Goal: Information Seeking & Learning: Compare options

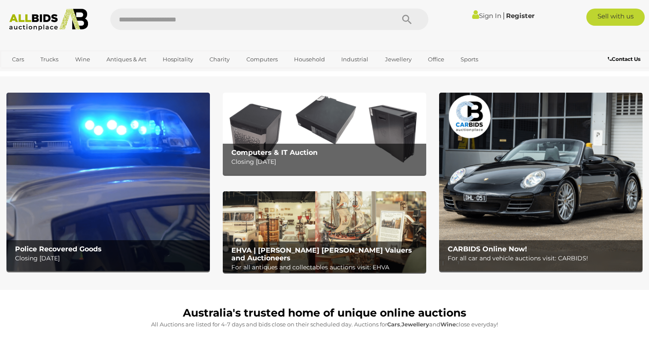
click at [353, 138] on img at bounding box center [324, 134] width 203 height 82
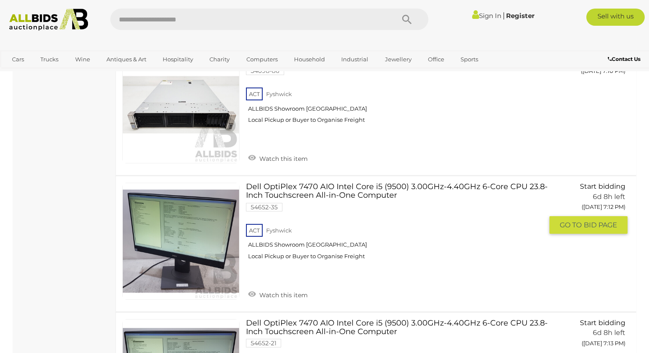
scroll to position [1167, 0]
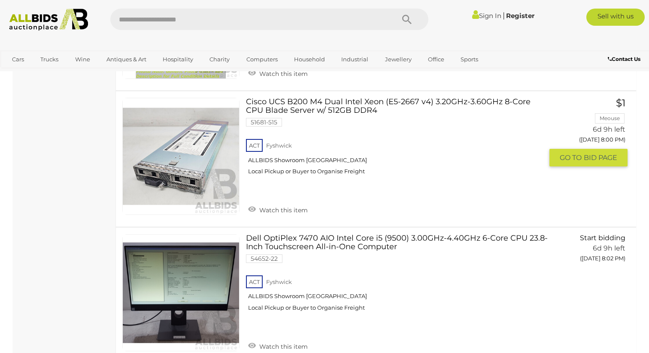
scroll to position [4874, 0]
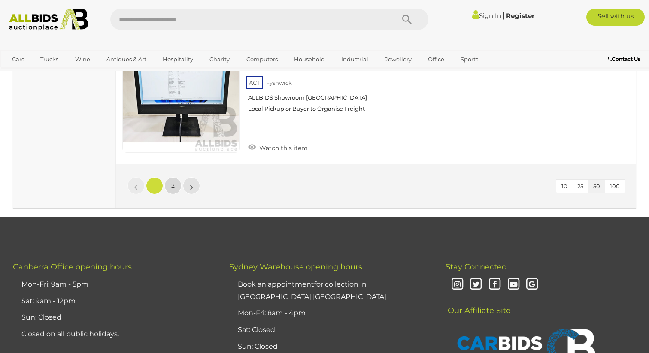
click at [176, 187] on link "2" at bounding box center [172, 185] width 17 height 17
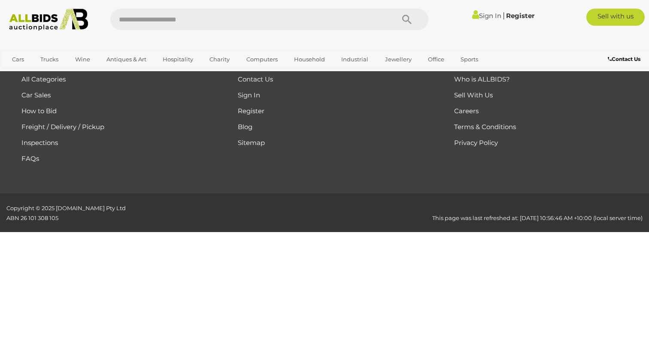
scroll to position [144, 0]
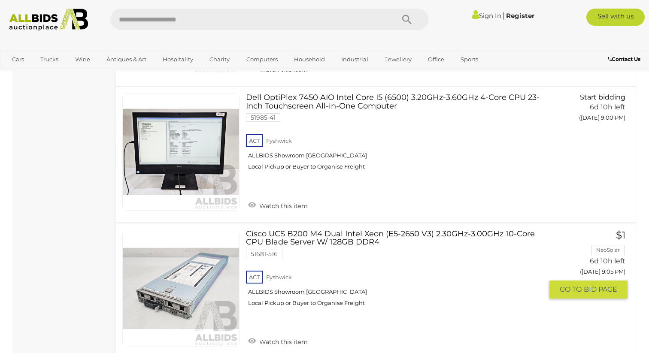
scroll to position [2930, 0]
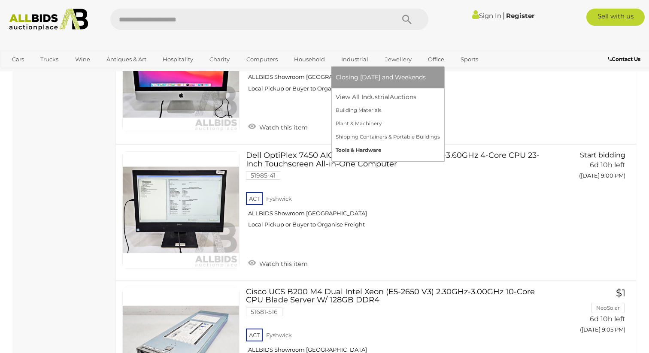
click at [366, 152] on link "Tools & Hardware" at bounding box center [388, 150] width 104 height 13
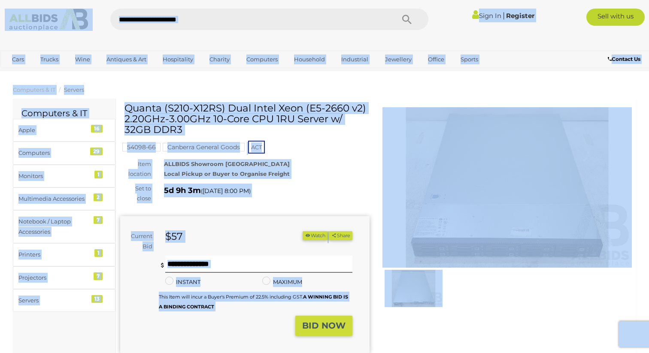
click at [319, 123] on h1 "Quanta (S210-X12RS) Dual Intel Xeon (E5-2660 v2) 2.20GHz-3.00GHz 10-Core CPU 1R…" at bounding box center [245, 119] width 243 height 33
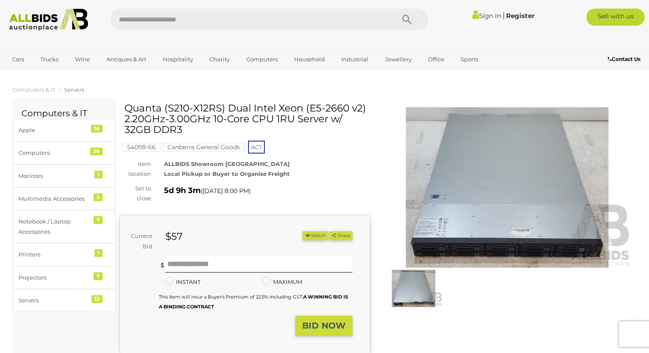
drag, startPoint x: 358, startPoint y: 124, endPoint x: 113, endPoint y: 118, distance: 245.6
drag, startPoint x: 184, startPoint y: 132, endPoint x: 124, endPoint y: 112, distance: 63.2
click at [124, 112] on div "Quanta (S210-X12RS) Dual Intel Xeon (E5-2660 v2) 2.20GHz-3.00GHz 10-Core CPU 1R…" at bounding box center [244, 256] width 249 height 307
copy div
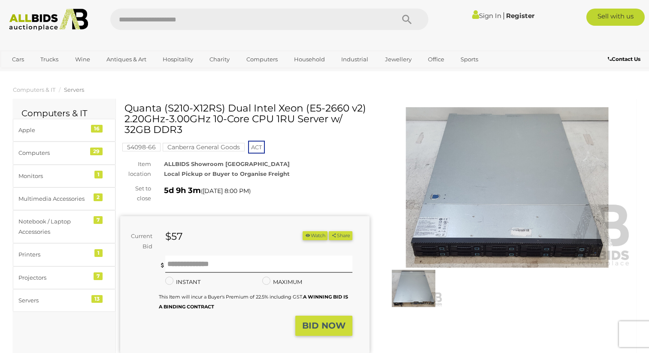
drag, startPoint x: 172, startPoint y: 132, endPoint x: 121, endPoint y: 113, distance: 55.0
click at [121, 113] on div "Quanta (S210-X12RS) Dual Intel Xeon (E5-2660 v2) 2.20GHz-3.00GHz 10-Core CPU 1R…" at bounding box center [244, 256] width 249 height 307
drag, startPoint x: 124, startPoint y: 109, endPoint x: 146, endPoint y: 118, distance: 24.4
click at [146, 118] on div "Quanta (S210-X12RS) Dual Intel Xeon (E5-2660 v2) 2.20GHz-3.00GHz 10-Core CPU 1R…" at bounding box center [244, 256] width 249 height 307
drag, startPoint x: 125, startPoint y: 110, endPoint x: 186, endPoint y: 133, distance: 64.7
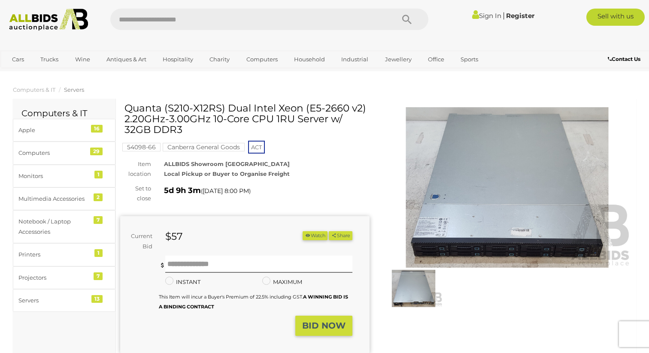
click at [186, 133] on h1 "Quanta (S210-X12RS) Dual Intel Xeon (E5-2660 v2) 2.20GHz-3.00GHz 10-Core CPU 1R…" at bounding box center [245, 119] width 243 height 33
copy h1 "Quanta (S210-X12RS) Dual Intel Xeon (E5-2660 v2) 2.20GHz-3.00GHz 10-Core CPU 1R…"
click at [270, 127] on h1 "Quanta (S210-X12RS) Dual Intel Xeon (E5-2660 v2) 2.20GHz-3.00GHz 10-Core CPU 1R…" at bounding box center [245, 119] width 243 height 33
drag, startPoint x: 181, startPoint y: 129, endPoint x: 126, endPoint y: 111, distance: 58.0
click at [125, 111] on h1 "Quanta (S210-X12RS) Dual Intel Xeon (E5-2660 v2) 2.20GHz-3.00GHz 10-Core CPU 1R…" at bounding box center [245, 119] width 243 height 33
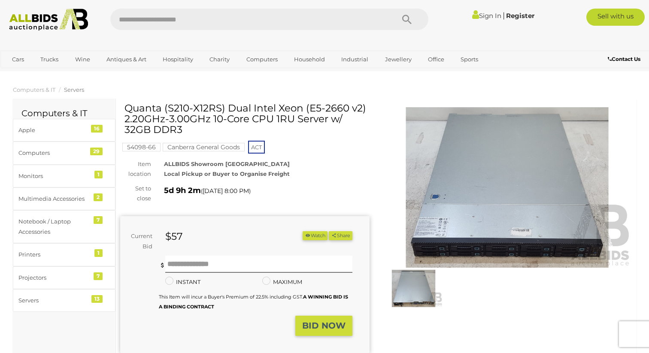
copy h1 "Quanta (S210-X12RS) Dual Intel Xeon (E5-2660 v2) 2.20GHz-3.00GHz 10-Core CPU 1R…"
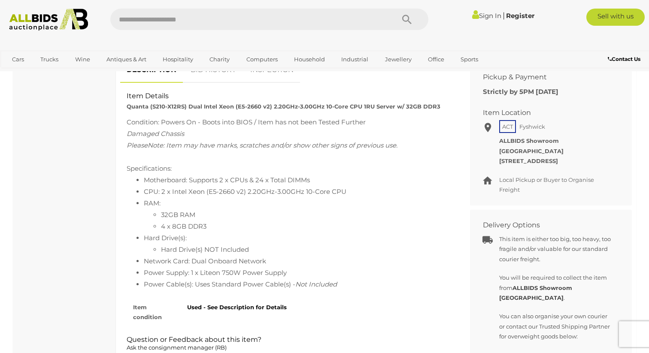
scroll to position [359, 0]
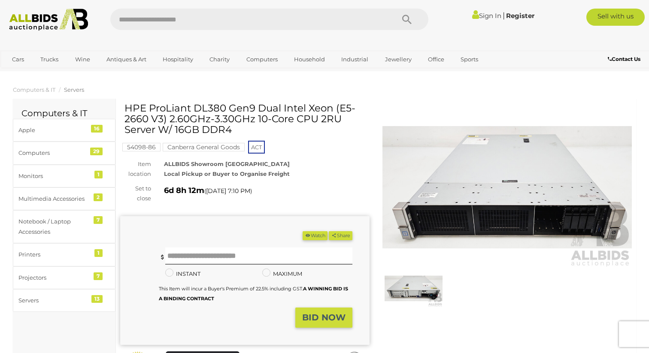
drag, startPoint x: 240, startPoint y: 131, endPoint x: 125, endPoint y: 110, distance: 116.5
click at [126, 110] on h1 "HPE ProLiant DL380 Gen9 Dual Intel Xeon (E5-2660 V3) 2.60GHz-3.30GHz 10-Core CP…" at bounding box center [245, 119] width 243 height 33
copy h1 "HPE ProLiant DL380 Gen9 Dual Intel Xeon (E5-2660 V3) 2.60GHz-3.30GHz 10-Core CP…"
click at [303, 107] on h1 "HPE ProLiant DL380 Gen9 Dual Intel Xeon (E5-2660 V3) 2.60GHz-3.30GHz 10-Core CP…" at bounding box center [245, 119] width 243 height 33
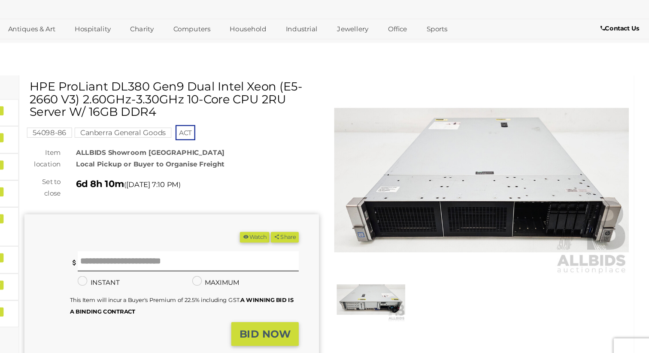
click at [479, 227] on img at bounding box center [506, 187] width 249 height 161
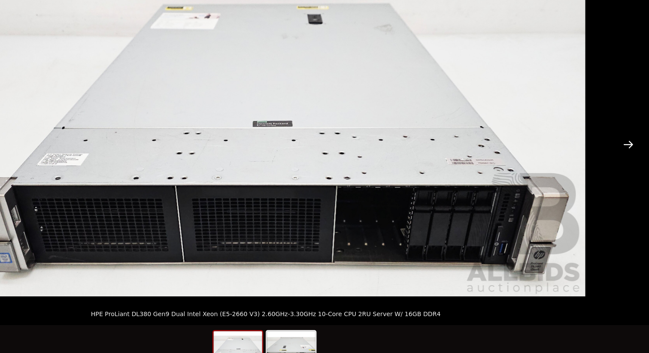
click at [636, 157] on button "Next slide" at bounding box center [631, 157] width 18 height 17
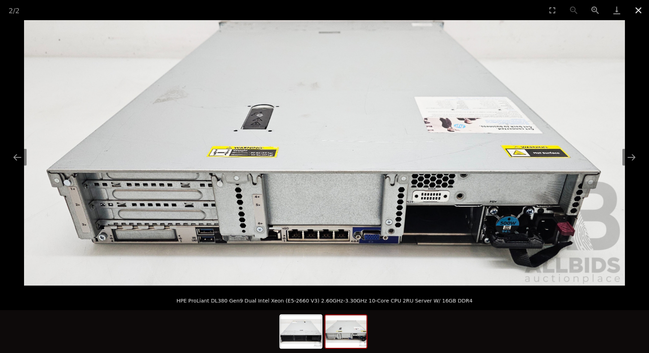
click at [638, 6] on button "Close gallery" at bounding box center [637, 10] width 21 height 20
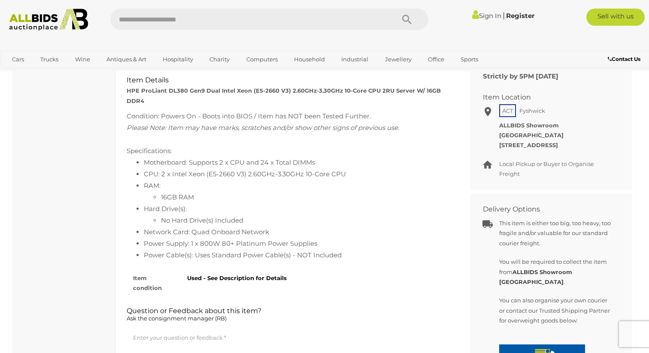
scroll to position [371, 0]
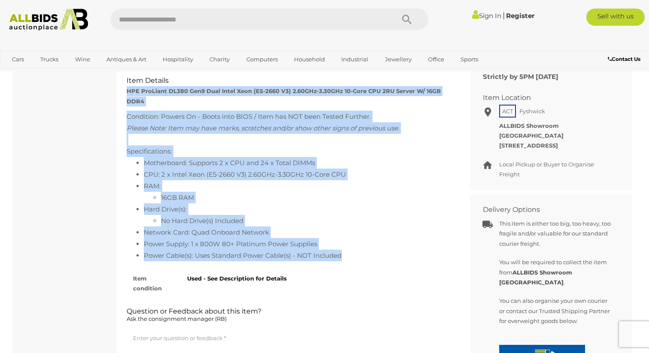
drag, startPoint x: 350, startPoint y: 257, endPoint x: 127, endPoint y: 89, distance: 279.0
click at [127, 76] on div "Item Details HPE ProLiant DL380 Gen9 Dual Intel Xeon (E5-2660 V3) 2.60GHz-3.30G…" at bounding box center [288, 76] width 337 height 0
copy div "HPE ProLiant DL380 Gen9 Dual Intel Xeon (E5-2660 V3) 2.60GHz-3.30GHz 10-Core CP…"
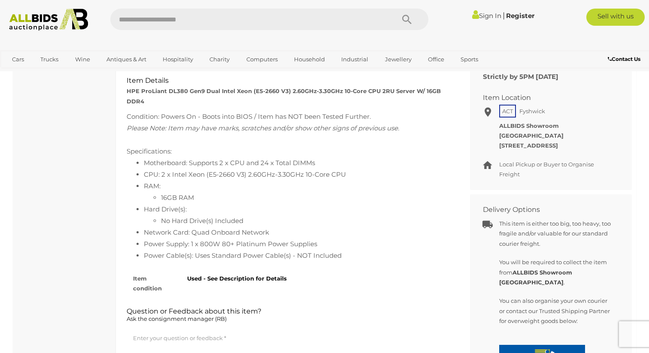
click at [282, 149] on div "Condition: Powers On - Boots into BIOS / Item has NOT been Tested Further. Plea…" at bounding box center [289, 186] width 324 height 151
click at [250, 163] on li "Motherboard: Supports 2 x CPU and 24 x Total DIMMs" at bounding box center [297, 163] width 307 height 12
click at [250, 167] on li "Motherboard: Supports 2 x CPU and 24 x Total DIMMs" at bounding box center [297, 163] width 307 height 12
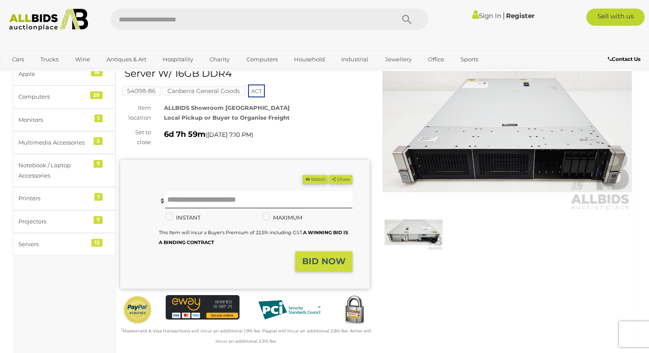
scroll to position [0, 0]
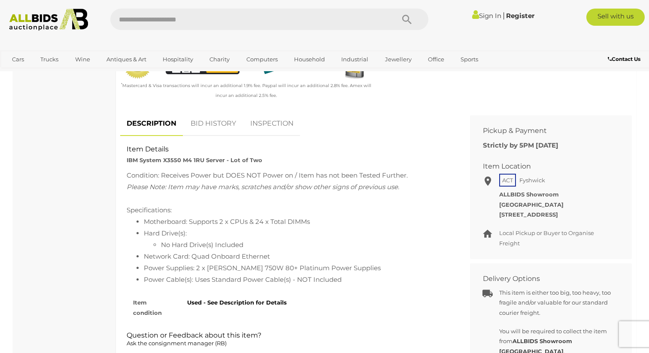
scroll to position [300, 0]
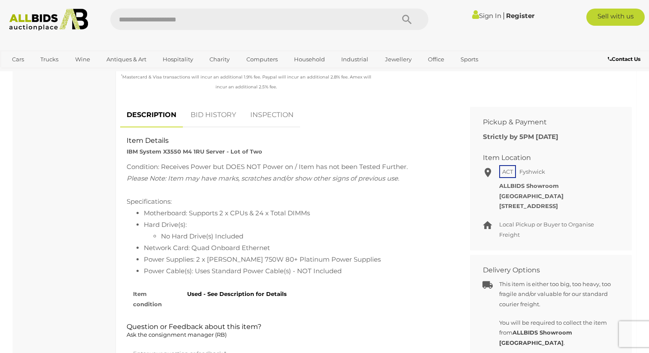
drag, startPoint x: 352, startPoint y: 276, endPoint x: 125, endPoint y: 143, distance: 263.1
click at [125, 136] on div "Item Details IBM System X3550 M4 1RU Server - Lot of Two Condition: Receives Po…" at bounding box center [288, 136] width 337 height 0
copy div "Item Details IBM System X3550 M4 1RU Server - Lot of Two Condition: Receives Po…"
click at [233, 227] on li "Hard Drive(s): No Hard Drive(s) Included" at bounding box center [297, 230] width 307 height 23
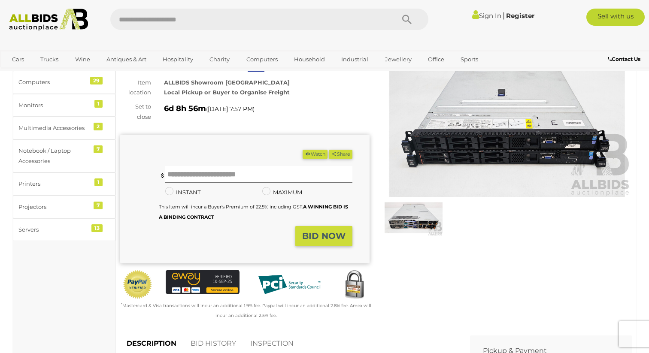
scroll to position [64, 0]
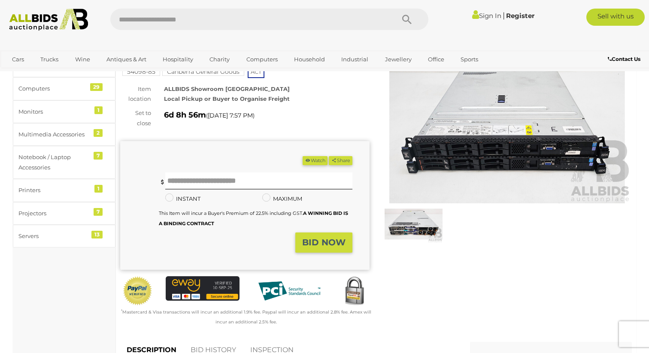
click at [429, 217] on img at bounding box center [414, 224] width 58 height 37
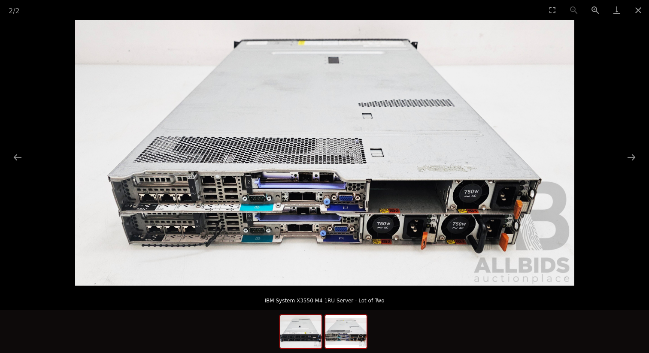
click at [305, 332] on img at bounding box center [300, 331] width 41 height 33
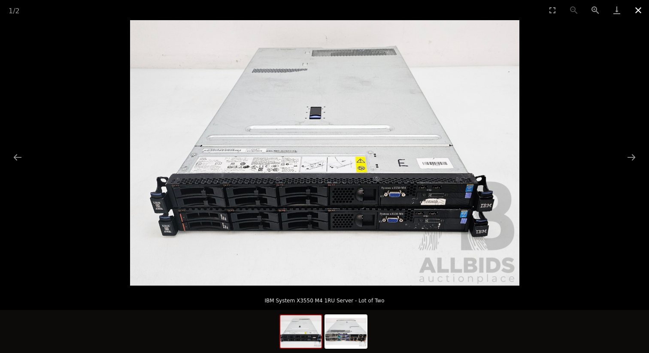
click at [635, 10] on button "Close gallery" at bounding box center [637, 10] width 21 height 20
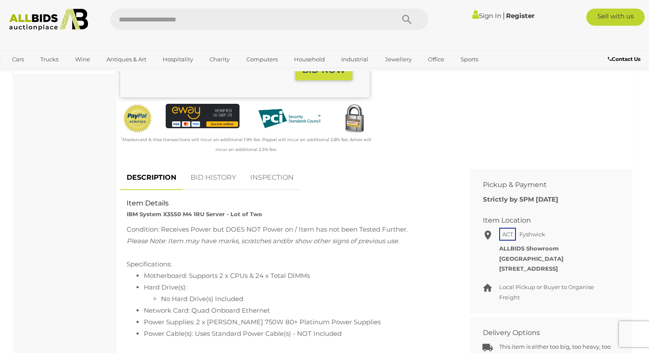
scroll to position [299, 0]
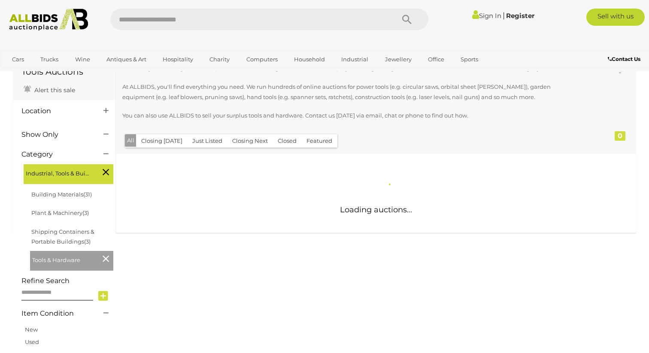
scroll to position [55, 0]
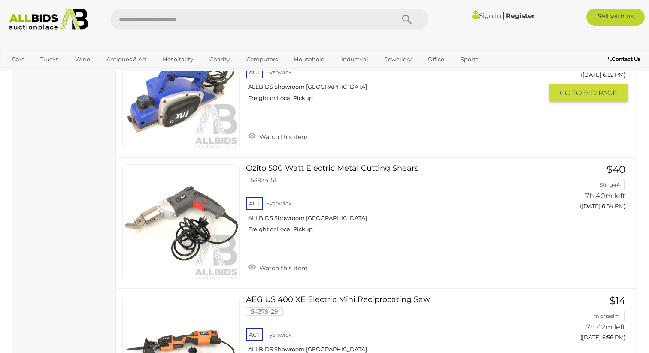
scroll to position [584, 0]
